Goal: Transaction & Acquisition: Purchase product/service

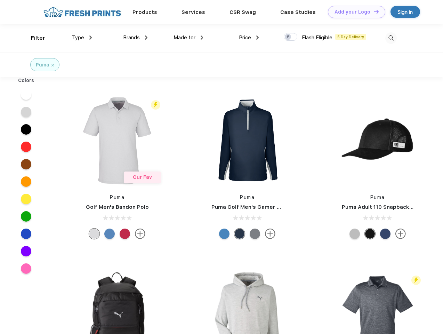
click at [354, 12] on link "Add your Logo Design Tool" at bounding box center [356, 12] width 57 height 12
click at [0, 0] on div "Design Tool" at bounding box center [0, 0] width 0 height 0
click at [373, 11] on link "Add your Logo Design Tool" at bounding box center [356, 12] width 57 height 12
click at [33, 38] on div "Filter" at bounding box center [38, 38] width 14 height 8
click at [82, 38] on span "Type" at bounding box center [78, 37] width 12 height 6
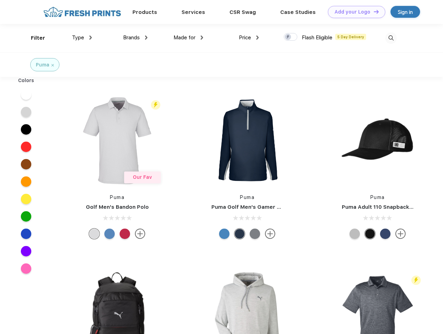
click at [135, 38] on span "Brands" at bounding box center [131, 37] width 17 height 6
click at [188, 38] on span "Made for" at bounding box center [184, 37] width 22 height 6
click at [249, 38] on span "Price" at bounding box center [245, 37] width 12 height 6
click at [291, 37] on div at bounding box center [291, 37] width 14 height 8
click at [288, 37] on input "checkbox" at bounding box center [286, 35] width 5 height 5
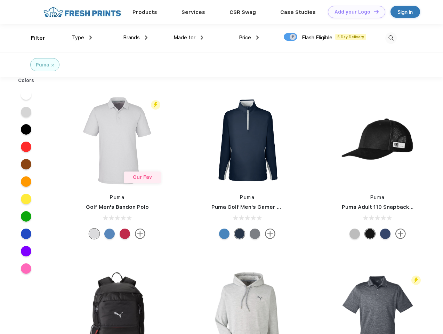
click at [391, 38] on img at bounding box center [390, 37] width 11 height 11
